Goal: Task Accomplishment & Management: Complete application form

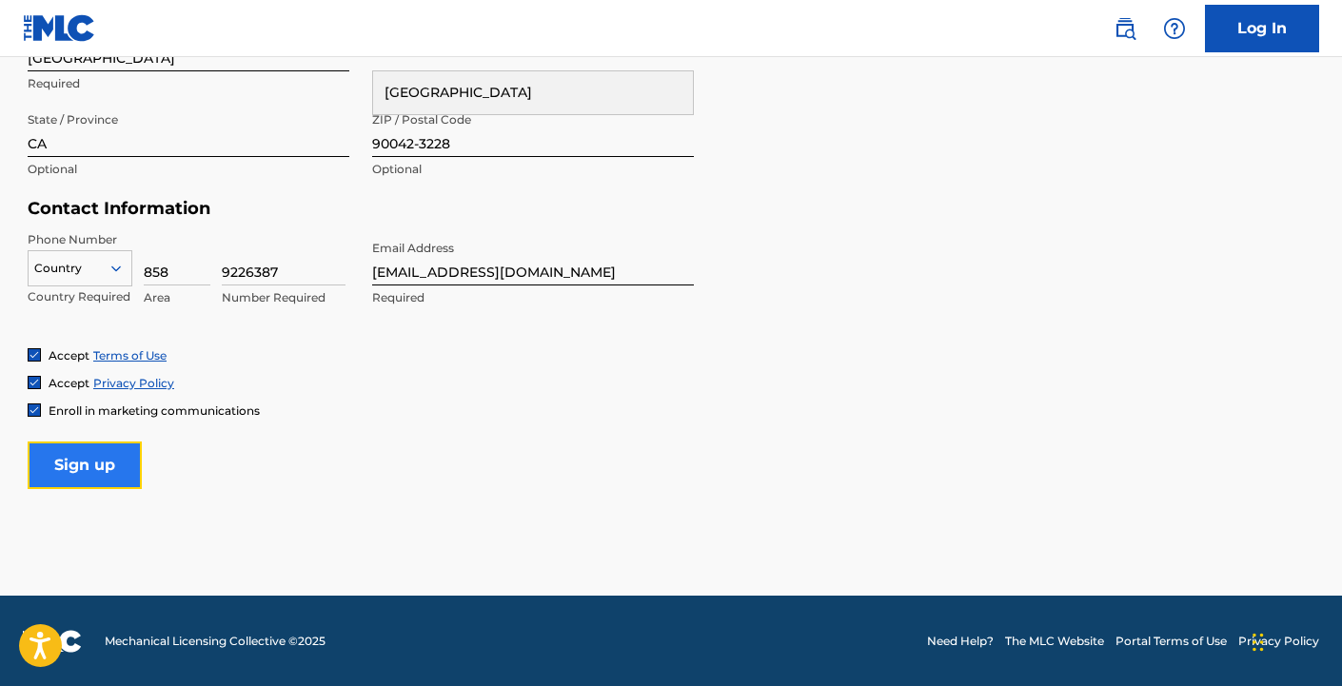
click at [119, 462] on input "Sign up" at bounding box center [85, 466] width 114 height 48
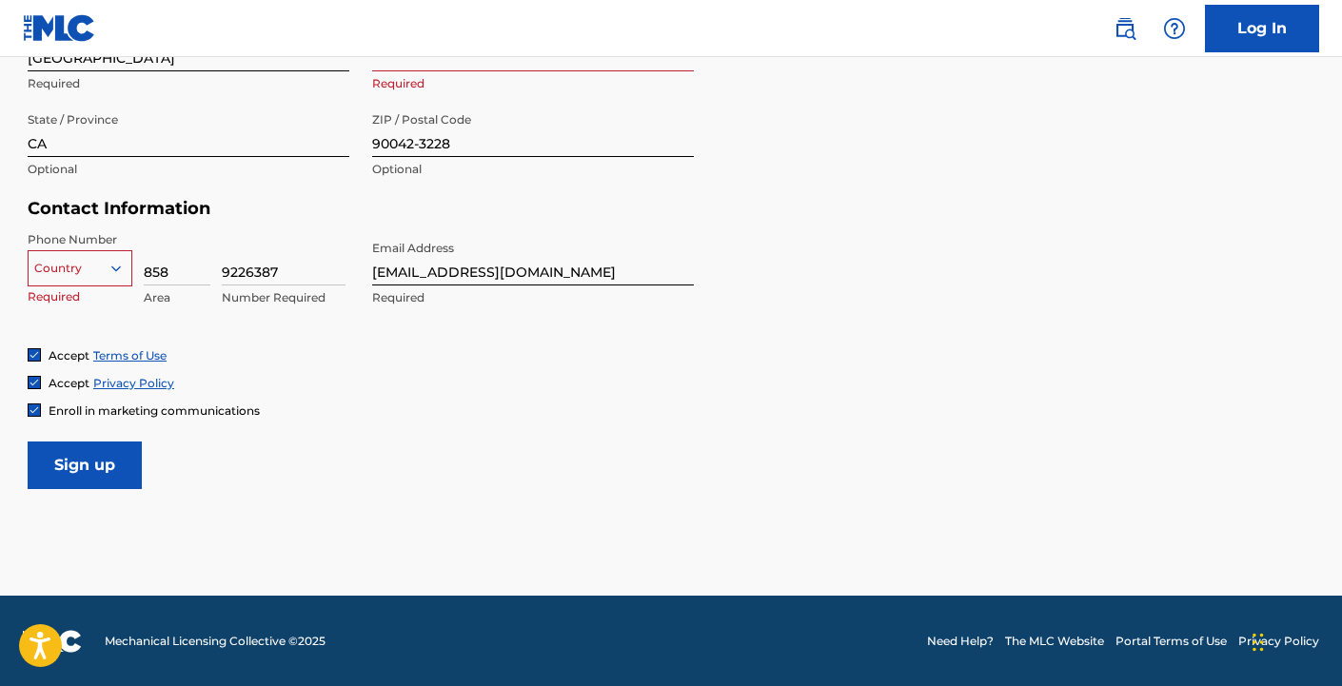
click at [36, 413] on img at bounding box center [34, 409] width 11 height 11
click at [115, 265] on icon at bounding box center [116, 268] width 17 height 17
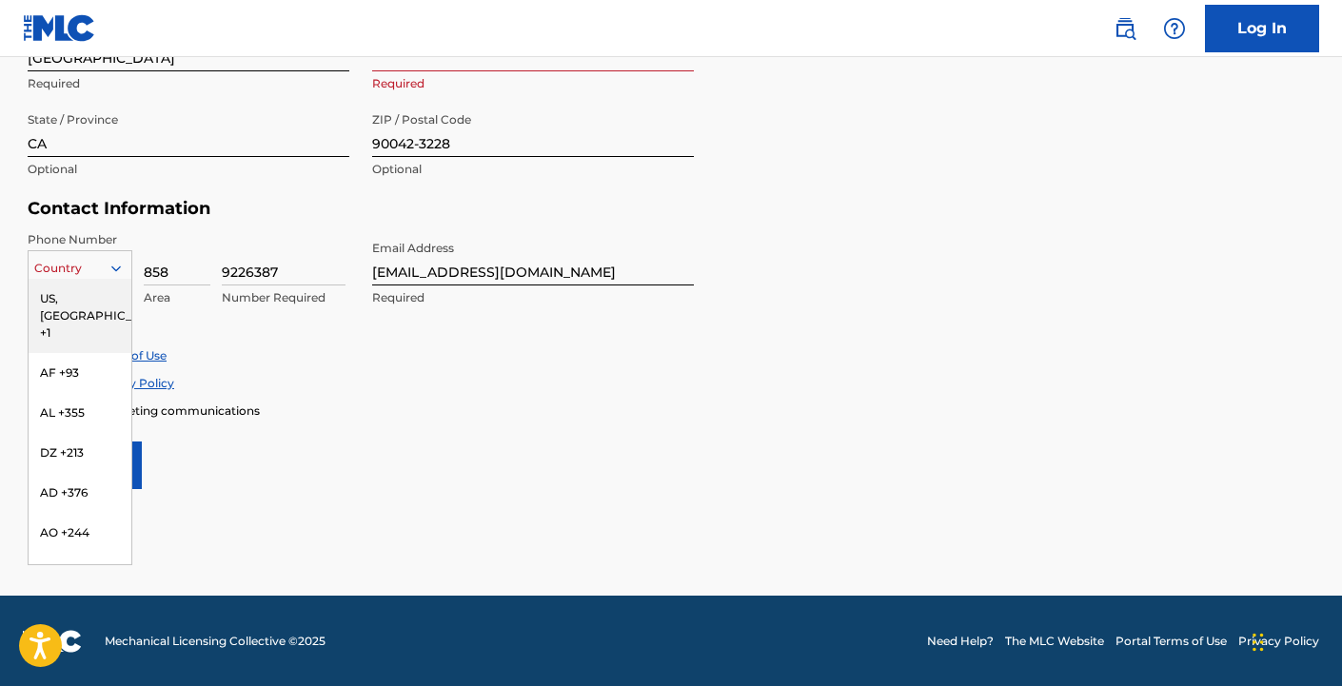
click at [84, 299] on div "US, [GEOGRAPHIC_DATA] +1" at bounding box center [80, 316] width 103 height 74
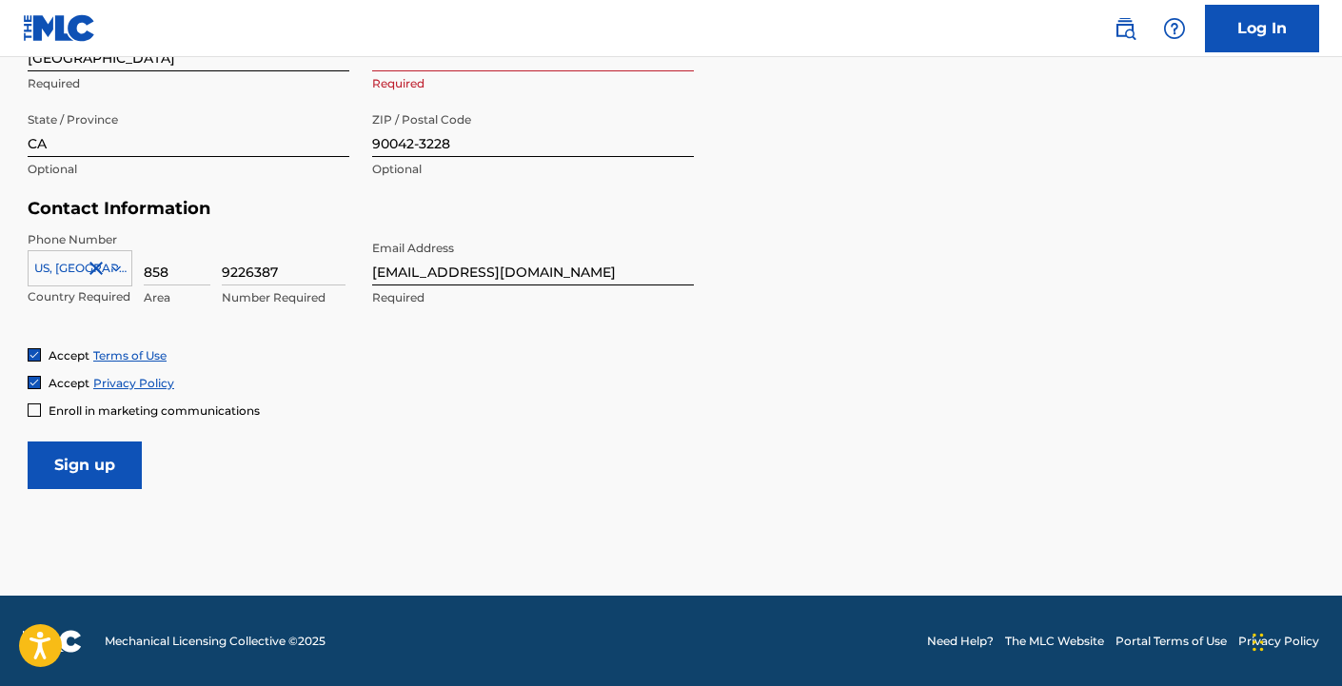
click at [354, 403] on div "Enroll in marketing communications" at bounding box center [671, 411] width 1287 height 16
click at [112, 461] on input "Sign up" at bounding box center [85, 466] width 114 height 48
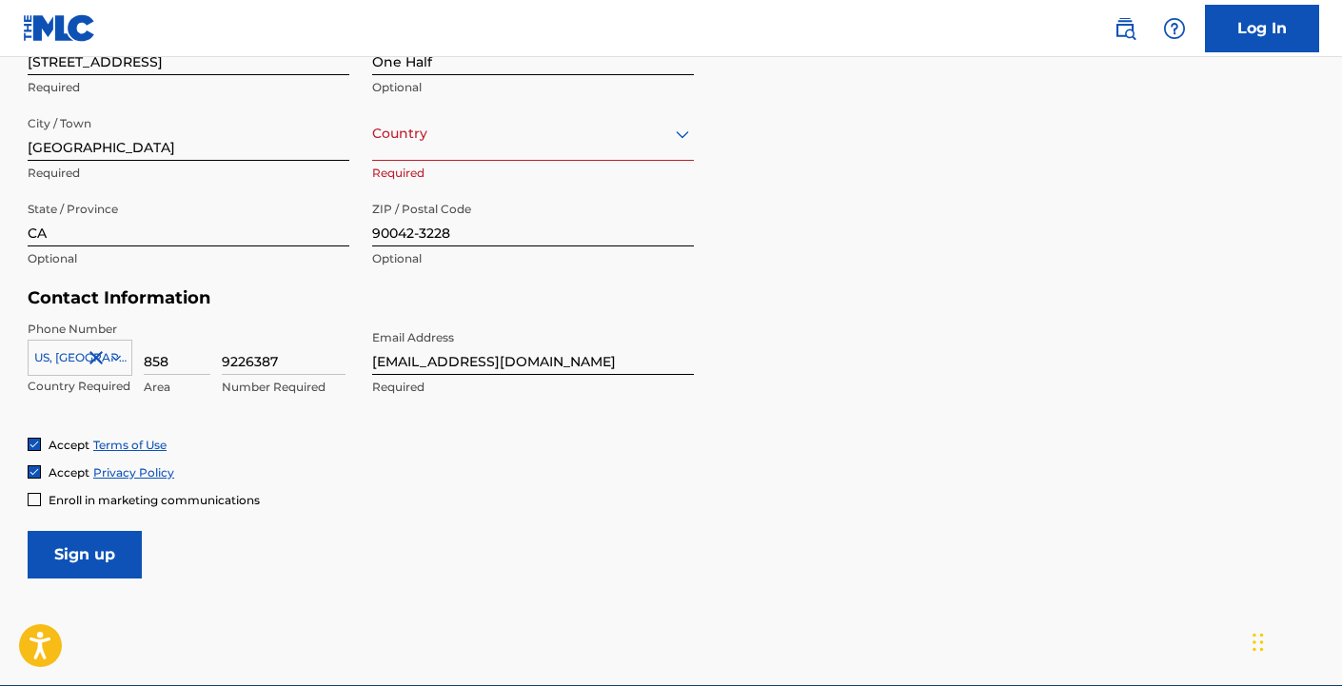
scroll to position [699, 0]
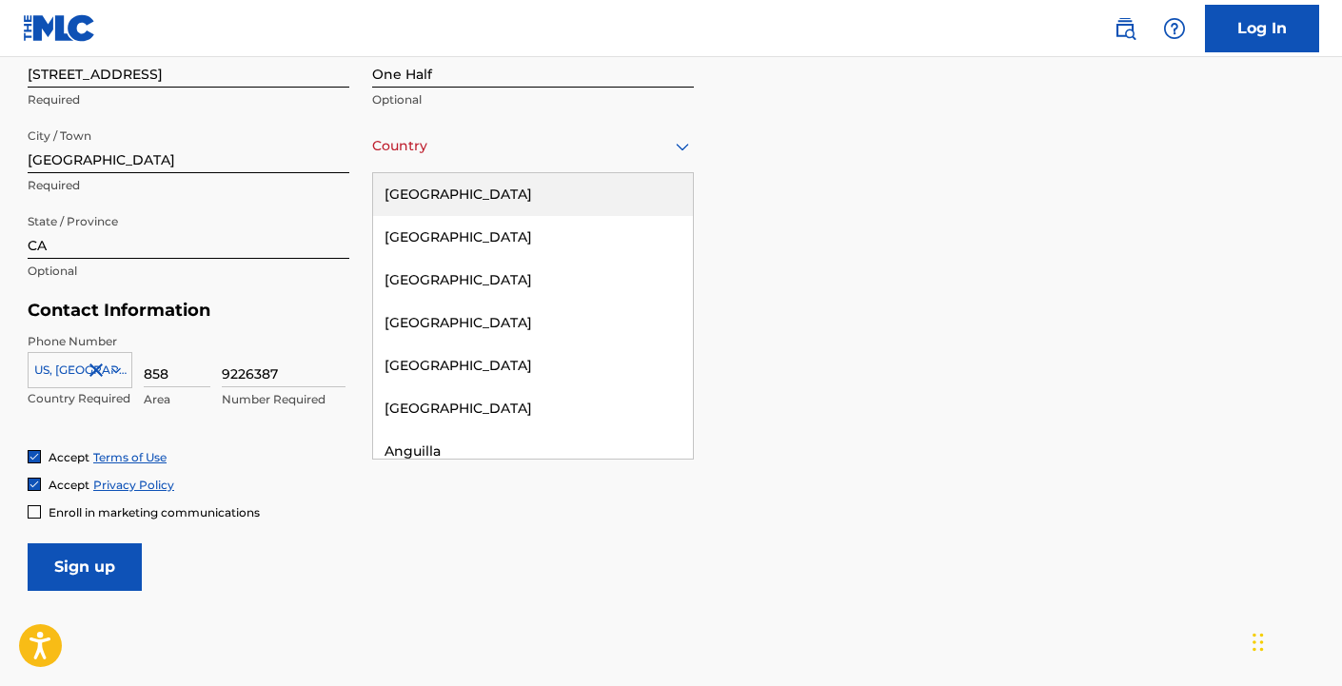
click at [448, 167] on div "Country [GEOGRAPHIC_DATA]" at bounding box center [533, 146] width 322 height 54
click at [449, 188] on div "[GEOGRAPHIC_DATA]" at bounding box center [533, 194] width 320 height 43
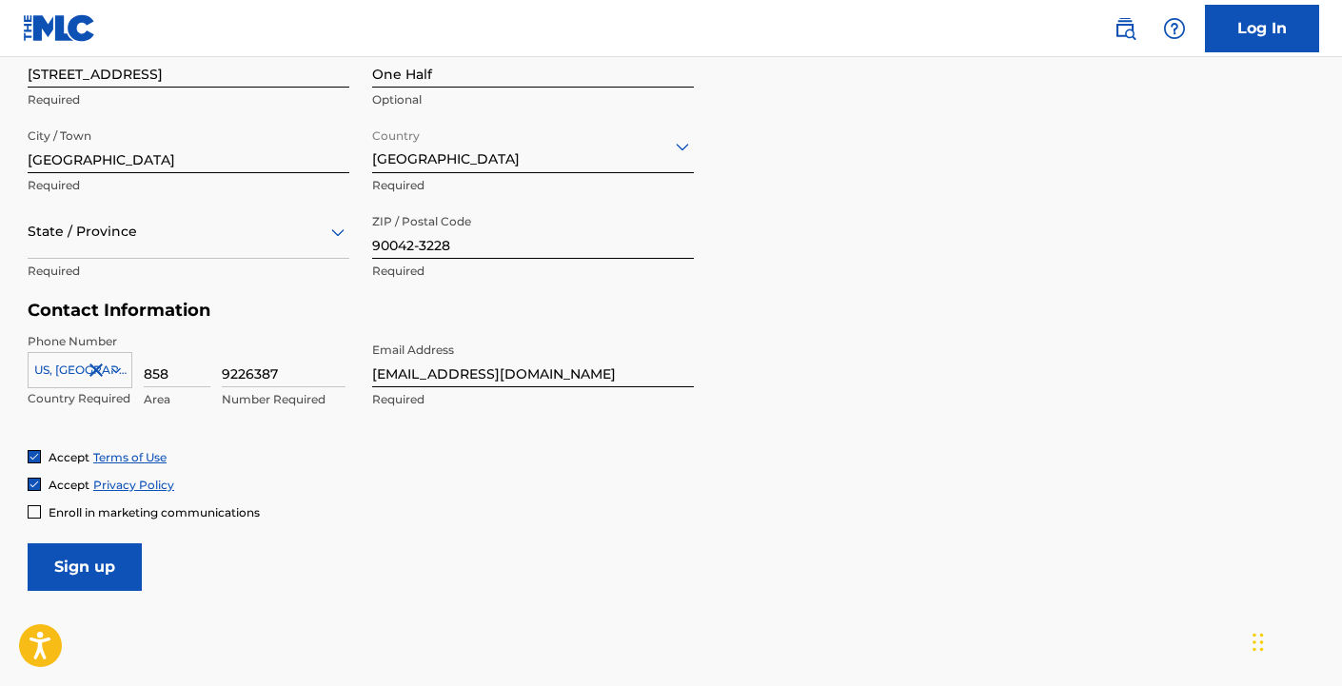
click at [426, 497] on div "Accept Terms of Use Accept Privacy Policy Enroll in marketing communications" at bounding box center [671, 484] width 1287 height 71
click at [169, 239] on div at bounding box center [189, 232] width 322 height 24
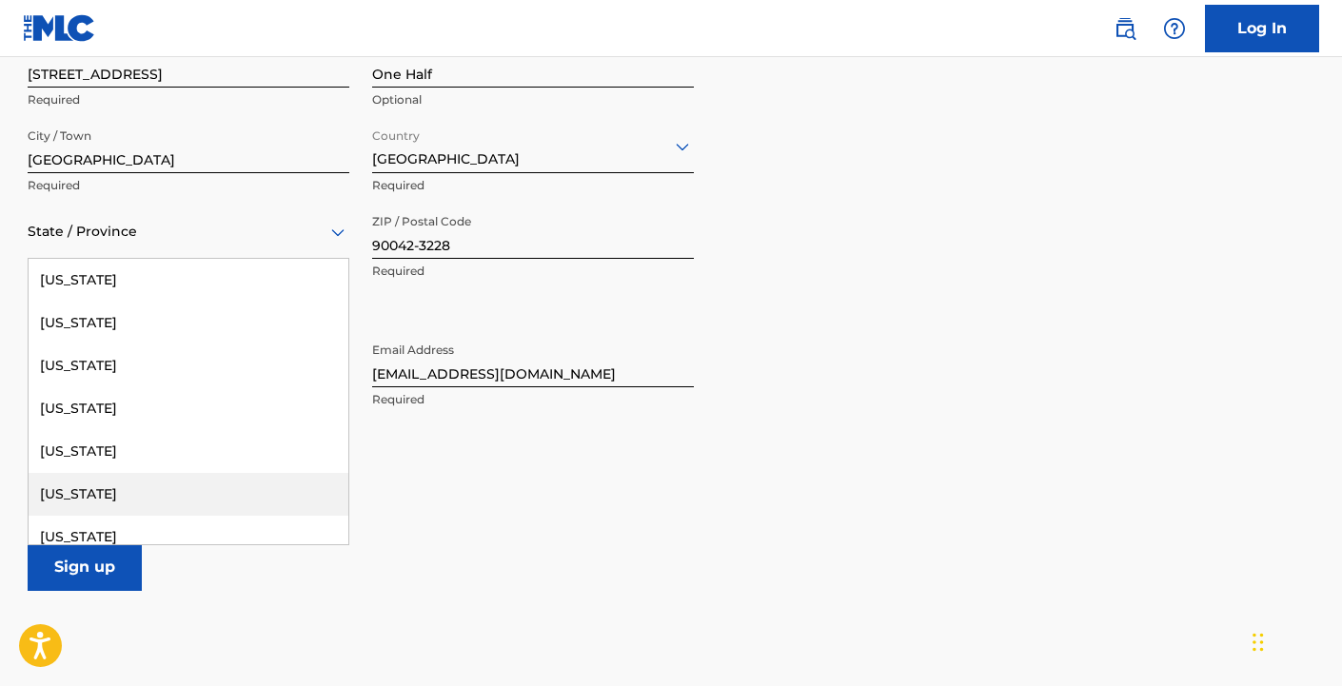
click at [94, 492] on div "[US_STATE]" at bounding box center [189, 494] width 320 height 43
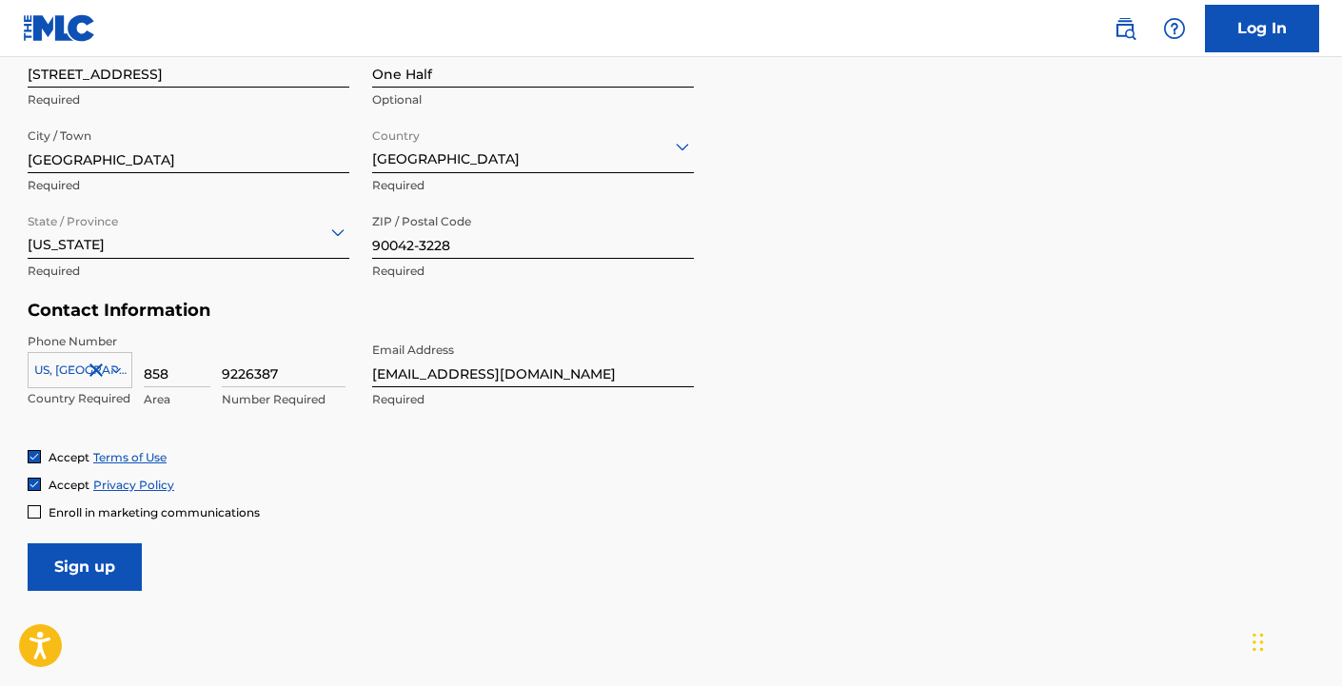
click at [433, 504] on div "Enroll in marketing communications" at bounding box center [671, 512] width 1287 height 16
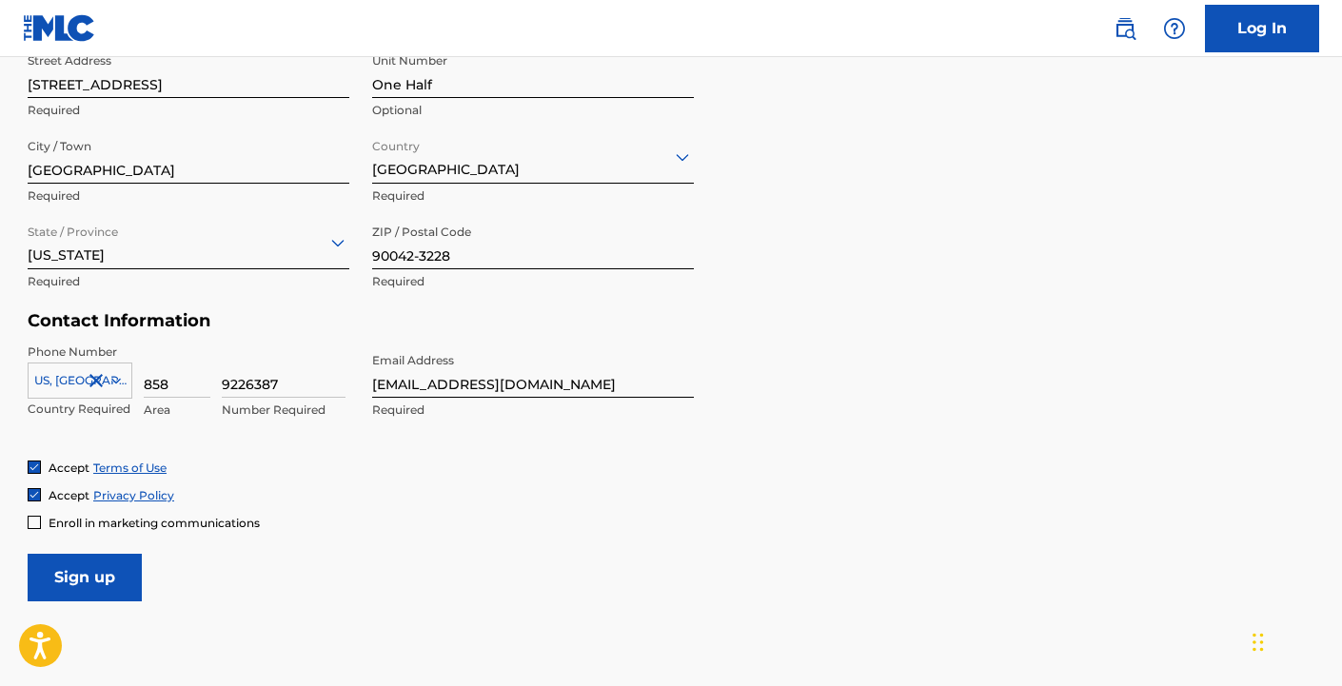
scroll to position [801, 0]
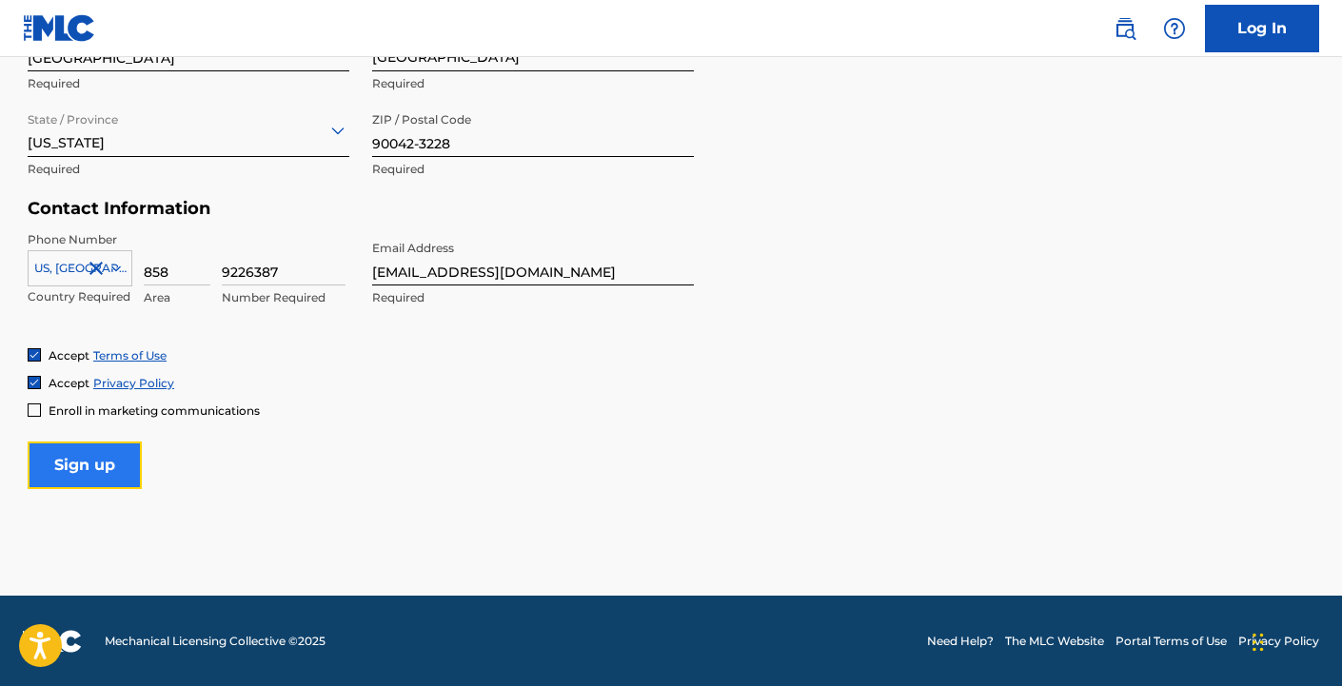
click at [96, 474] on input "Sign up" at bounding box center [85, 466] width 114 height 48
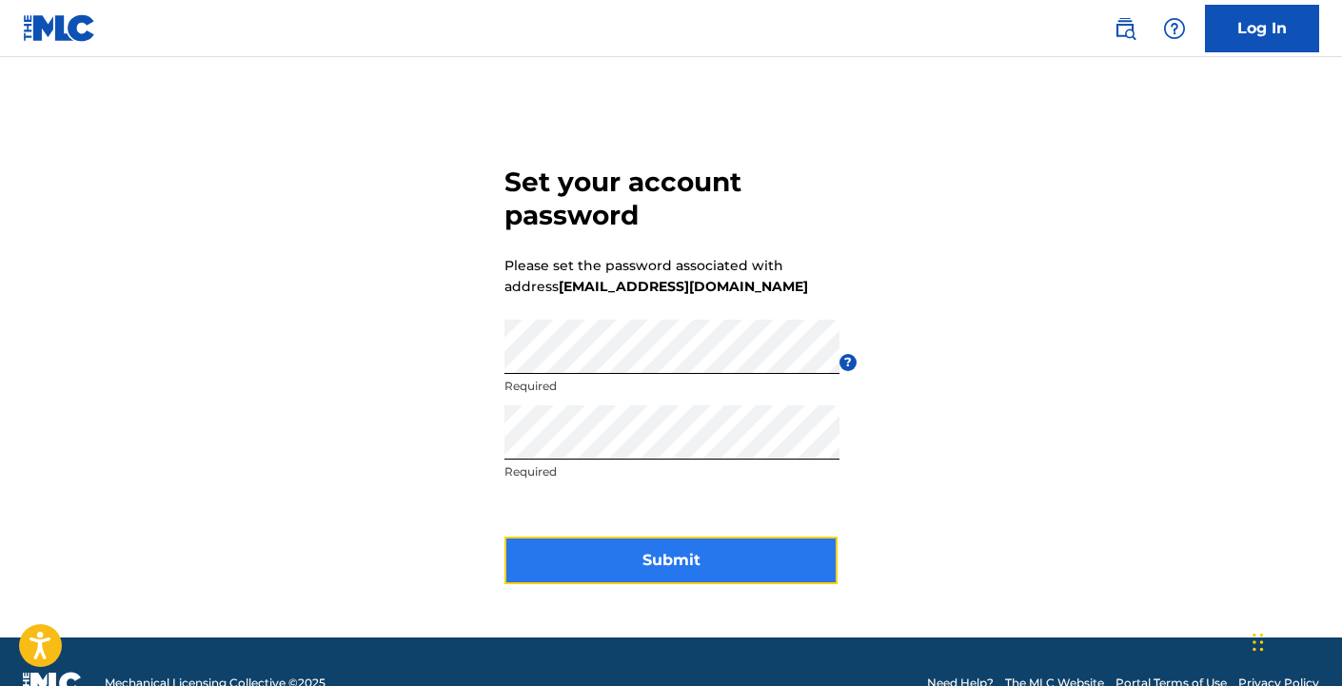
click at [668, 553] on button "Submit" at bounding box center [670, 561] width 333 height 48
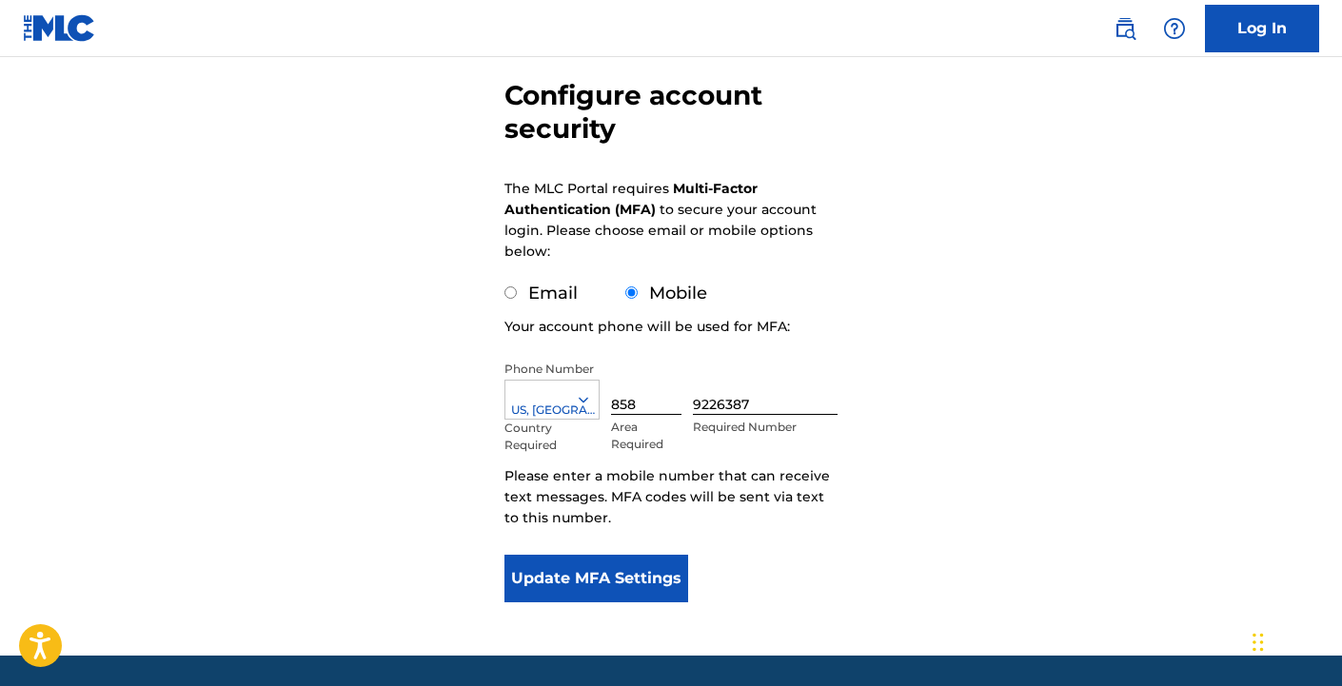
scroll to position [229, 0]
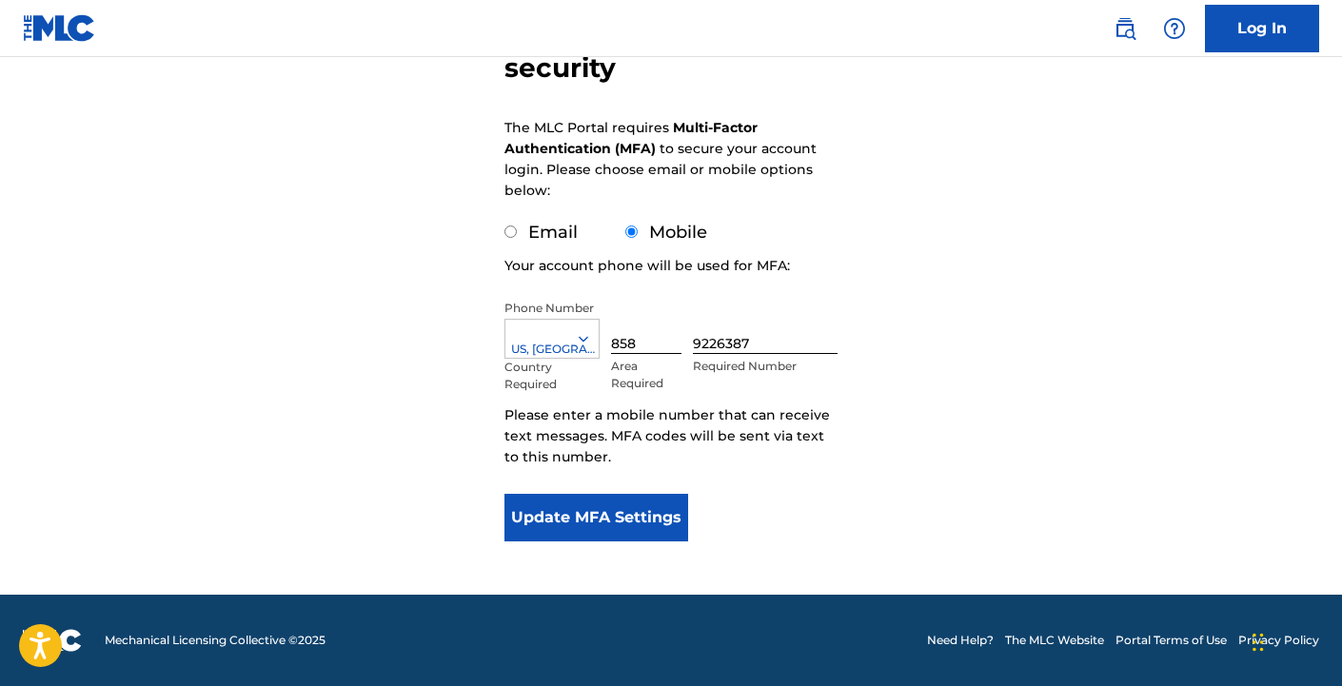
click at [512, 231] on input "Email" at bounding box center [510, 232] width 12 height 12
radio input "true"
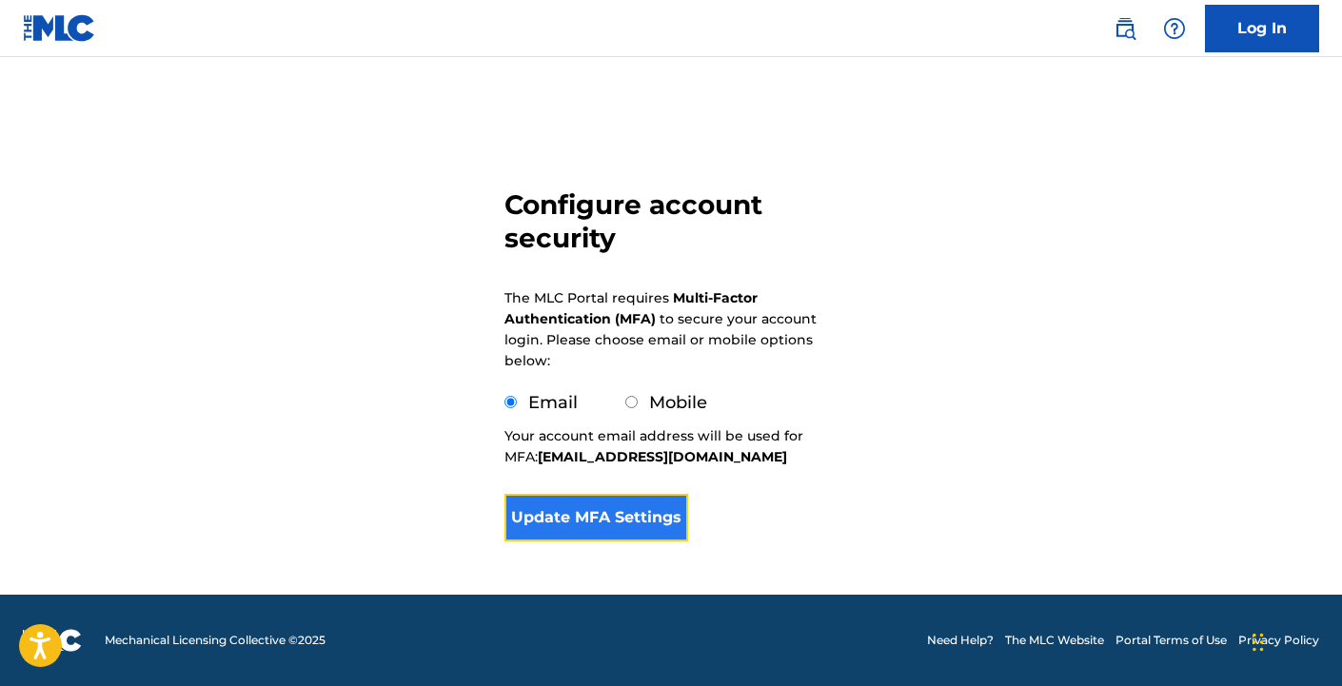
click at [555, 521] on button "Update MFA Settings" at bounding box center [596, 518] width 184 height 48
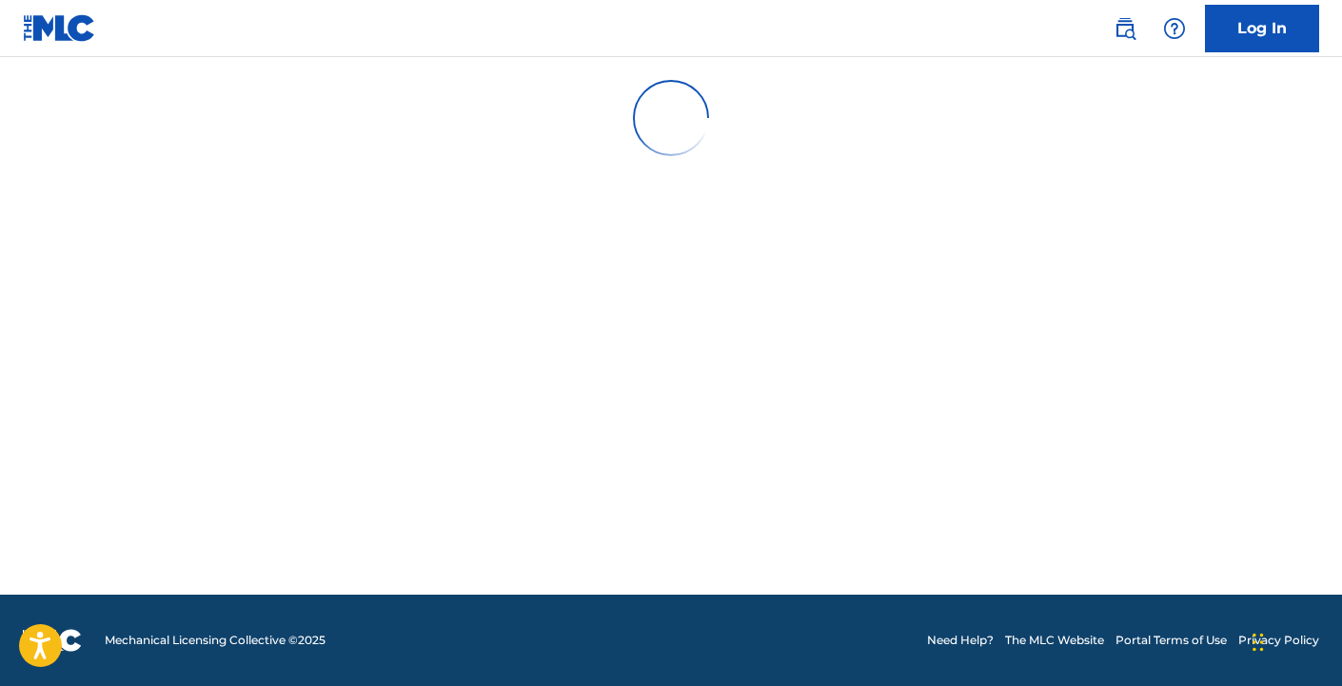
scroll to position [0, 0]
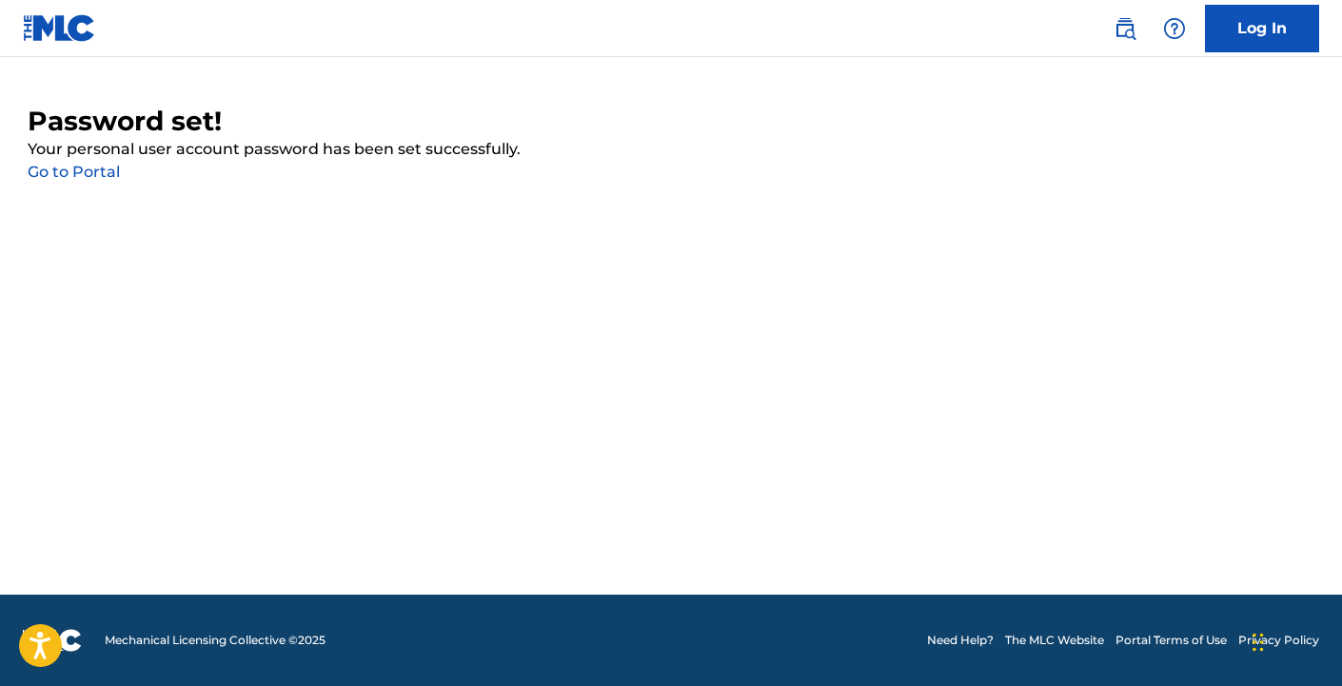
click at [102, 177] on link "Go to Portal" at bounding box center [74, 172] width 92 height 18
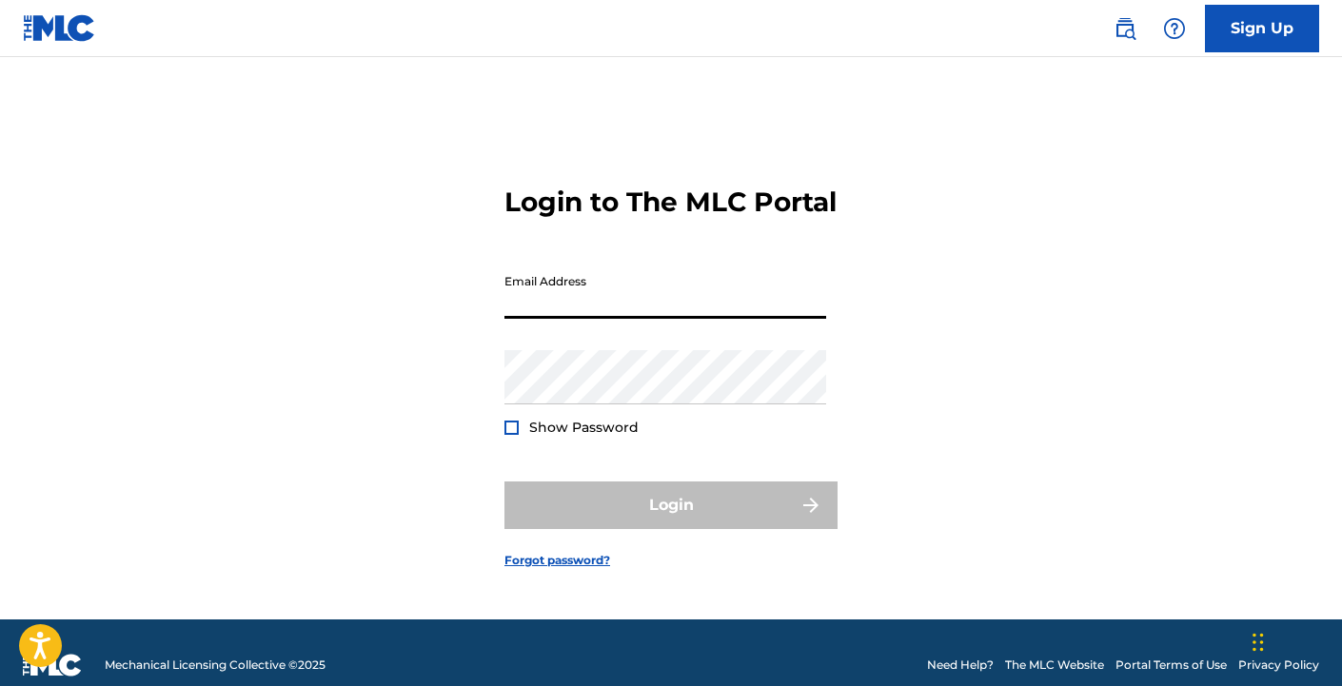
click at [555, 313] on input "Email Address" at bounding box center [665, 292] width 322 height 54
type input "[EMAIL_ADDRESS][DOMAIN_NAME]"
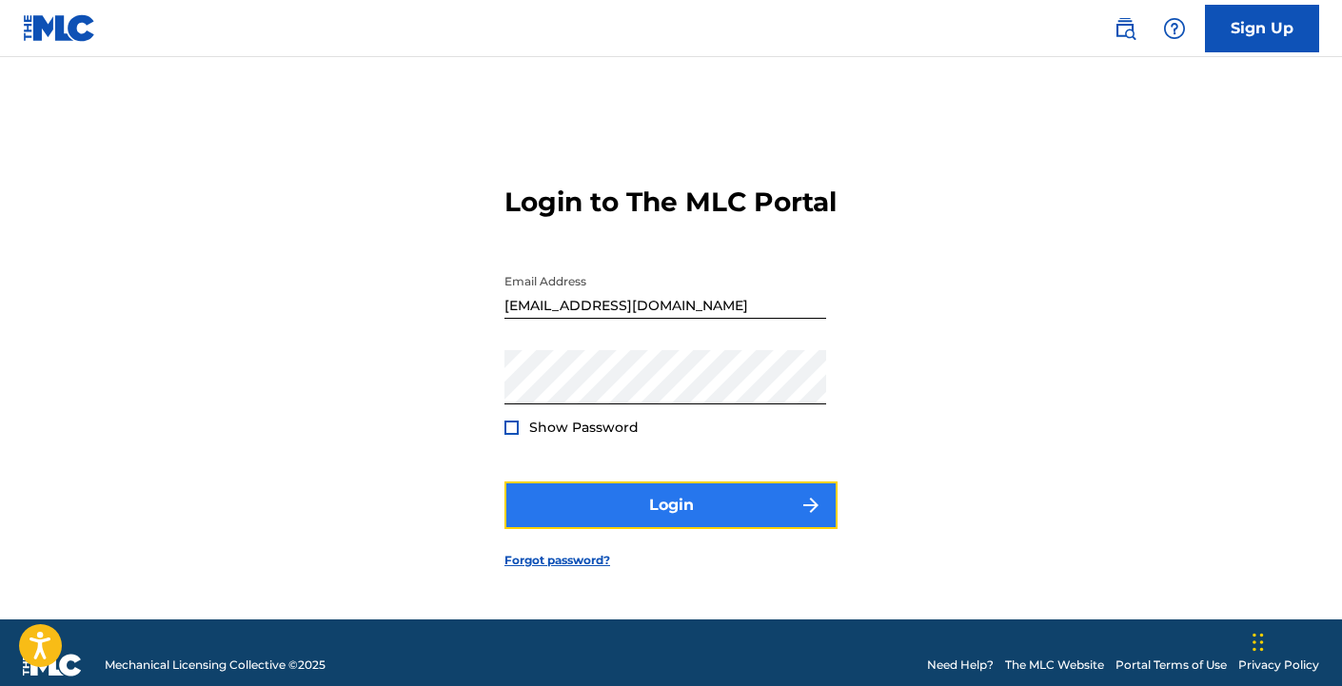
click at [674, 526] on button "Login" at bounding box center [670, 506] width 333 height 48
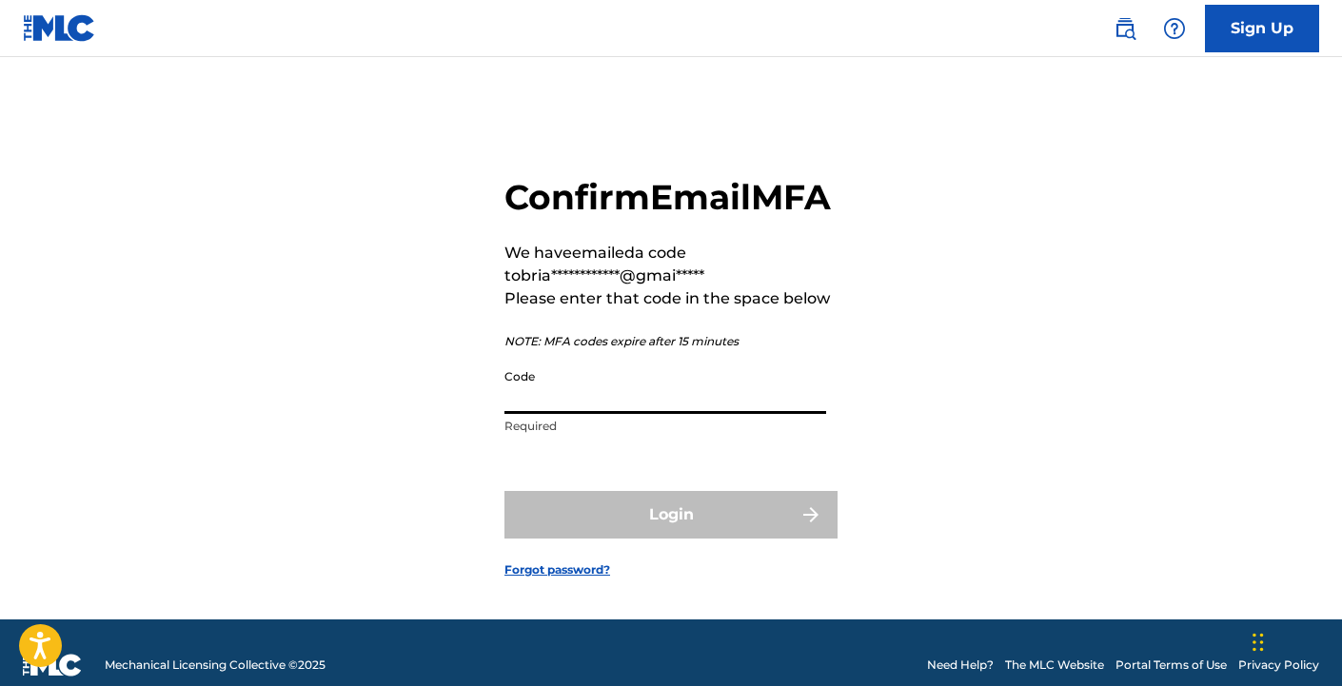
click at [578, 414] on input "Code" at bounding box center [665, 387] width 322 height 54
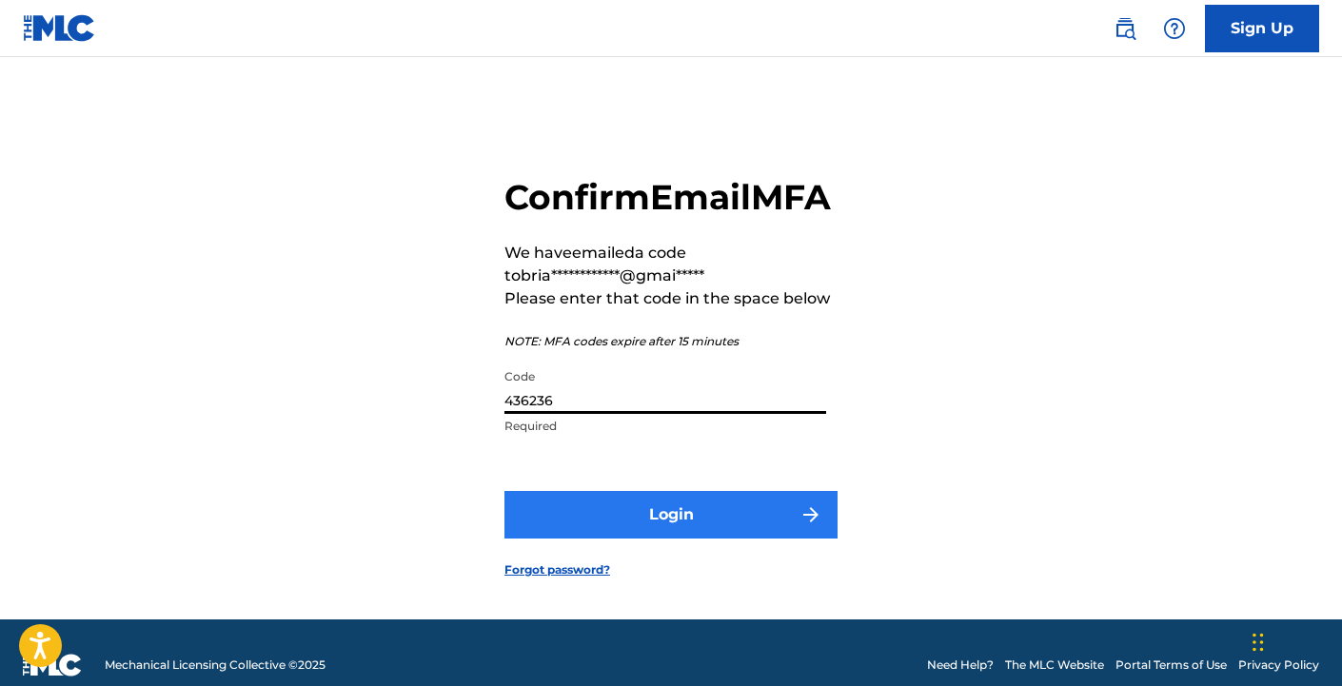
type input "436236"
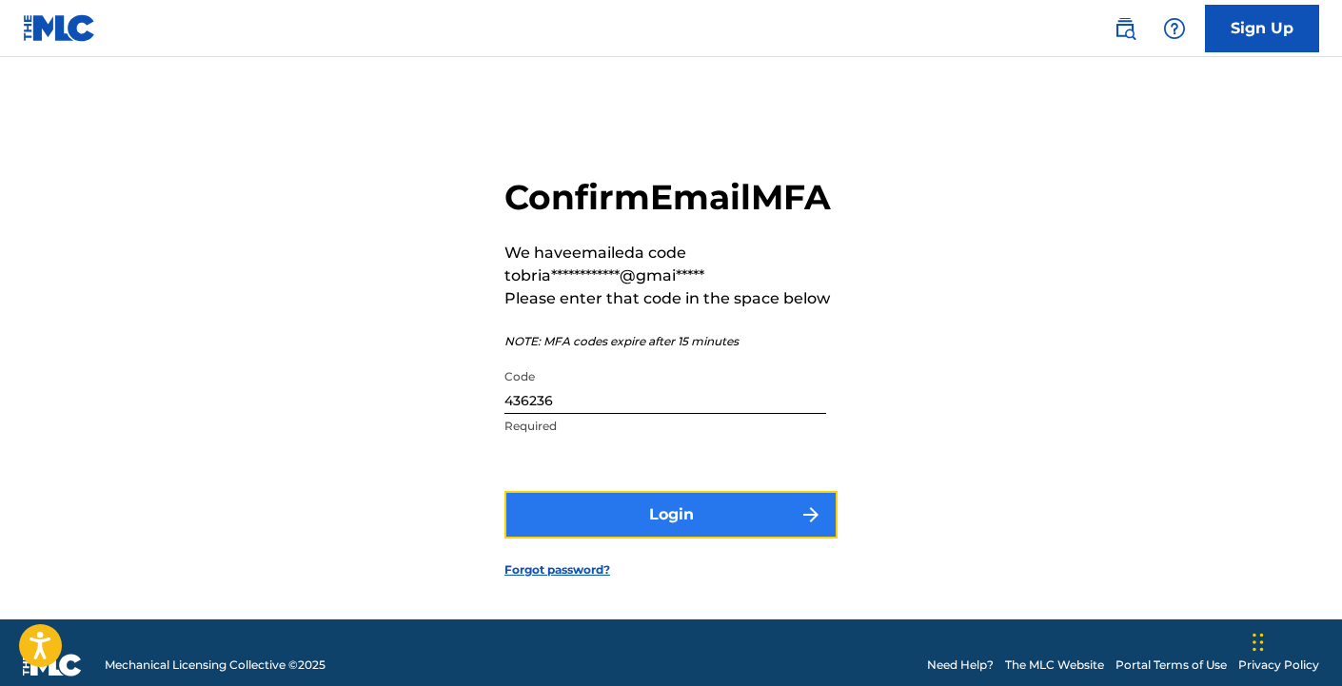
click at [694, 539] on button "Login" at bounding box center [670, 515] width 333 height 48
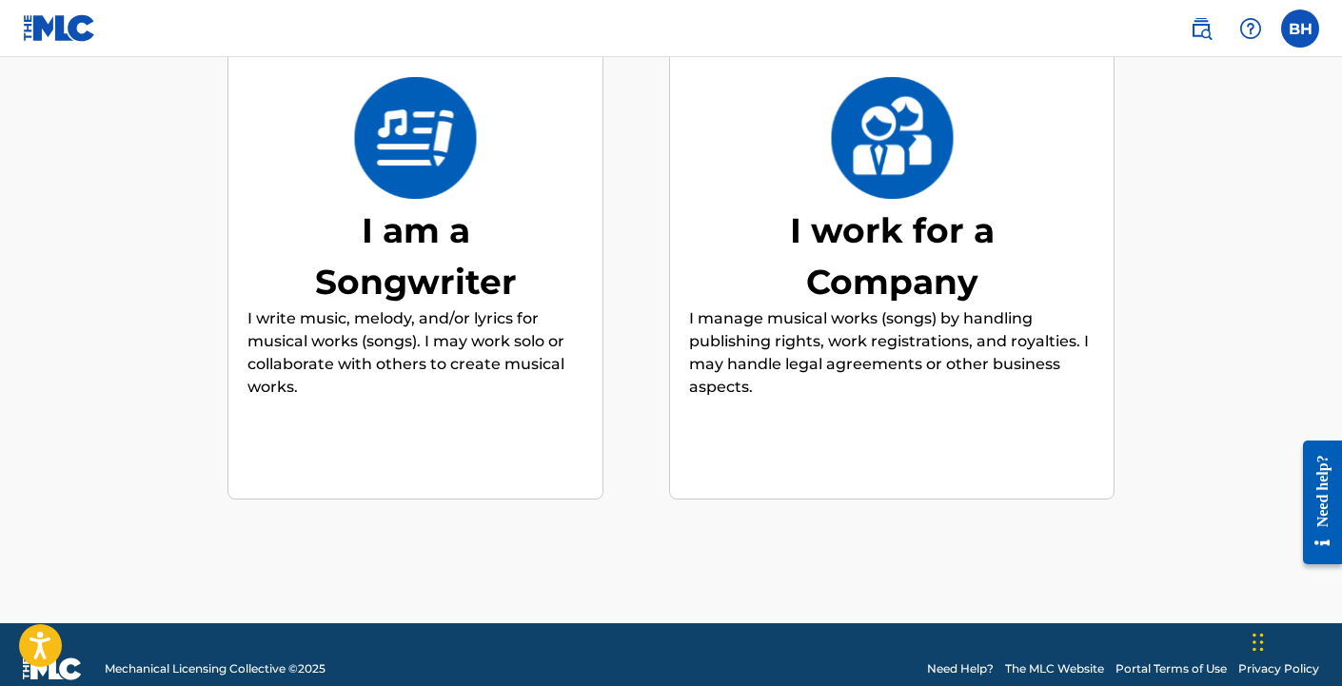
scroll to position [249, 0]
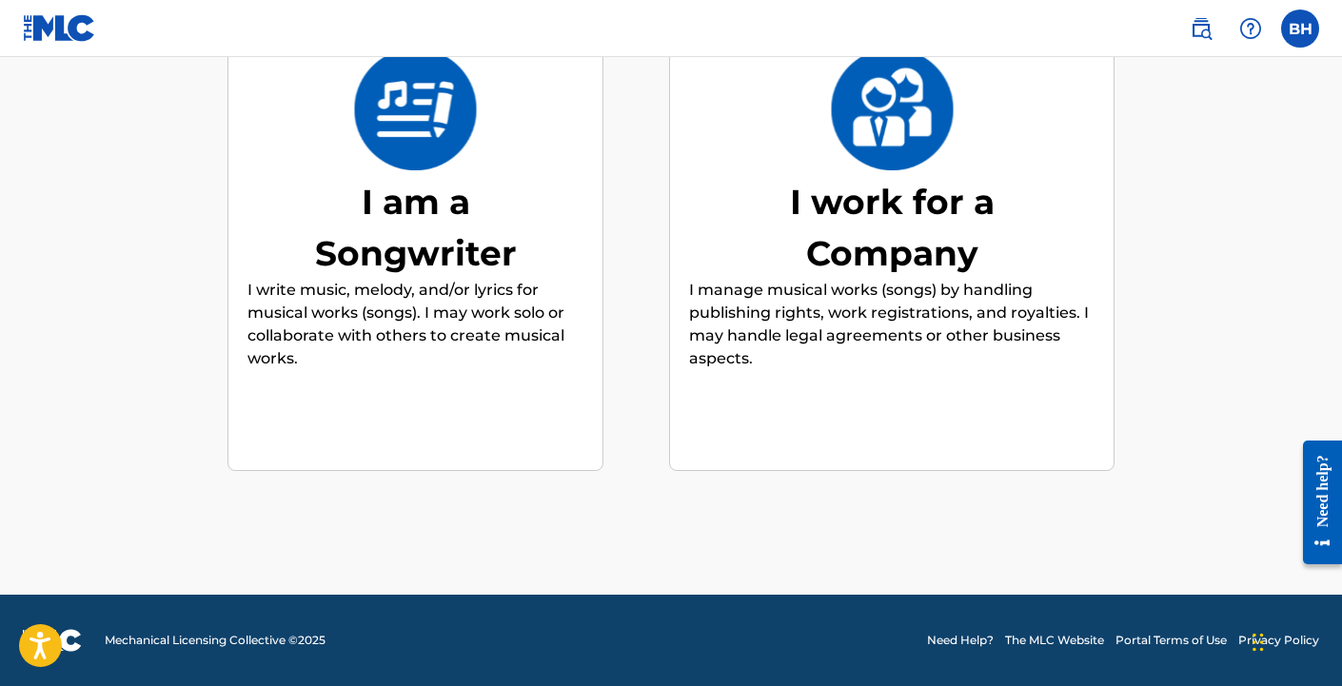
click at [431, 251] on div "I am a Songwriter" at bounding box center [415, 227] width 285 height 103
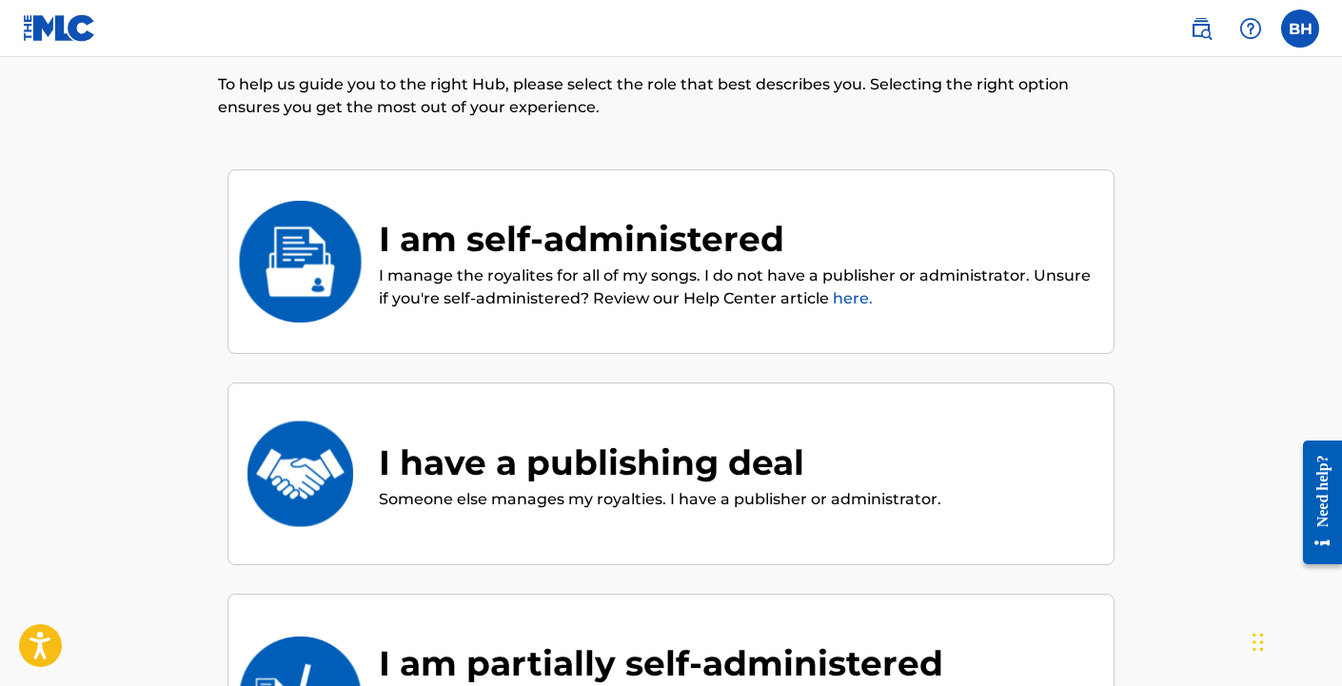
scroll to position [0, 0]
